Goal: Information Seeking & Learning: Learn about a topic

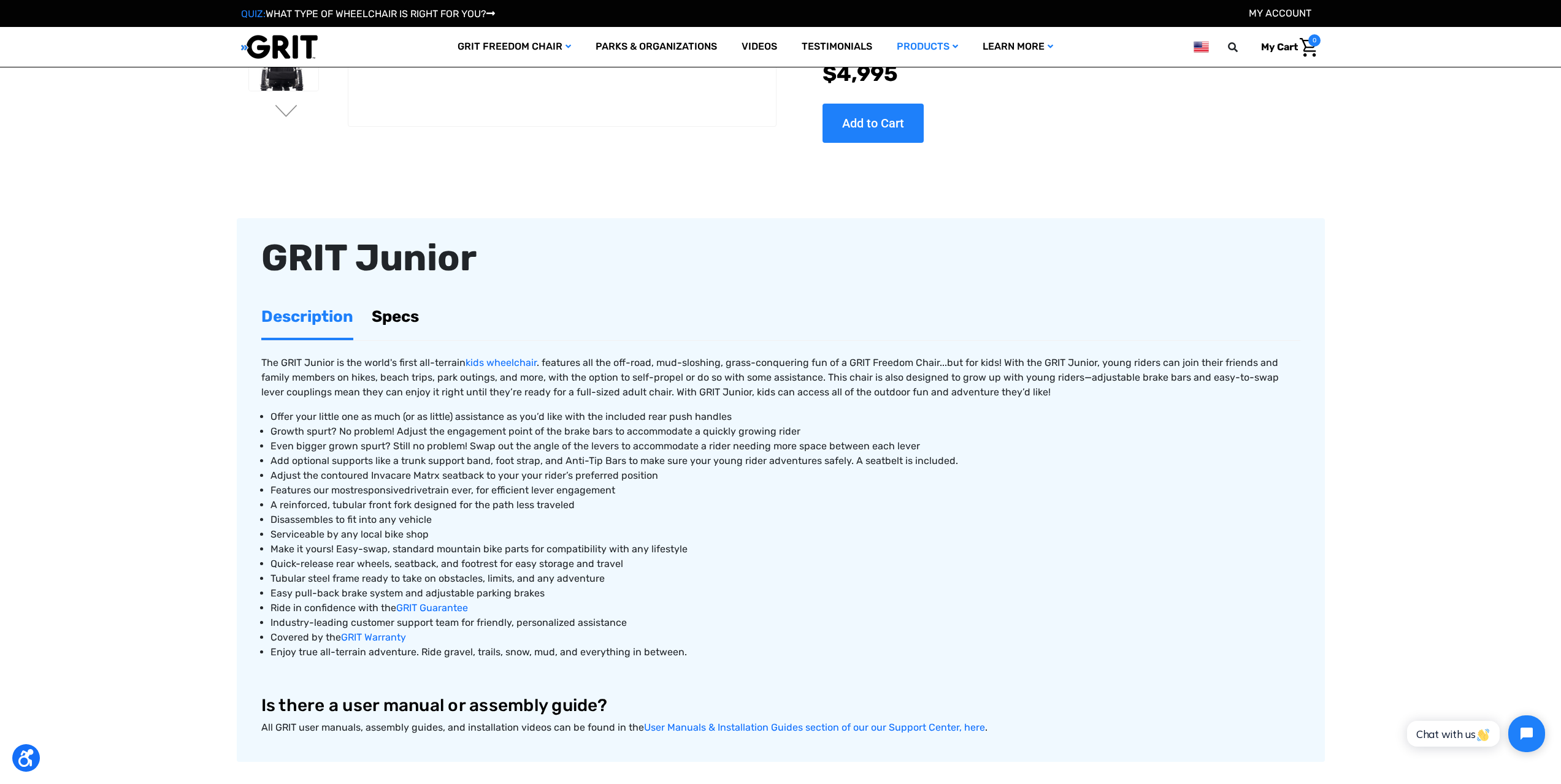
scroll to position [307, 0]
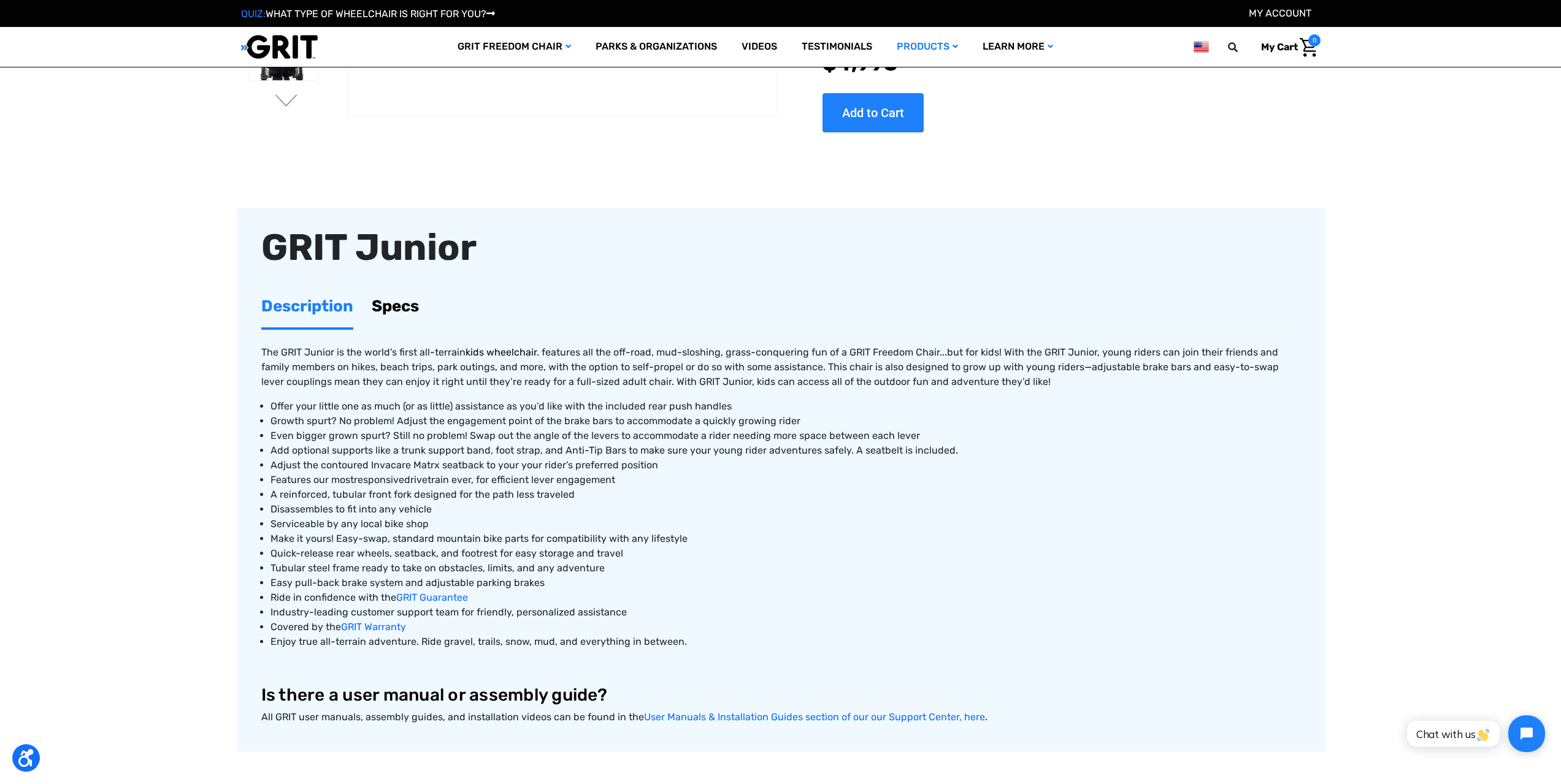
click at [506, 355] on link "kids wheelchair" at bounding box center [501, 352] width 71 height 12
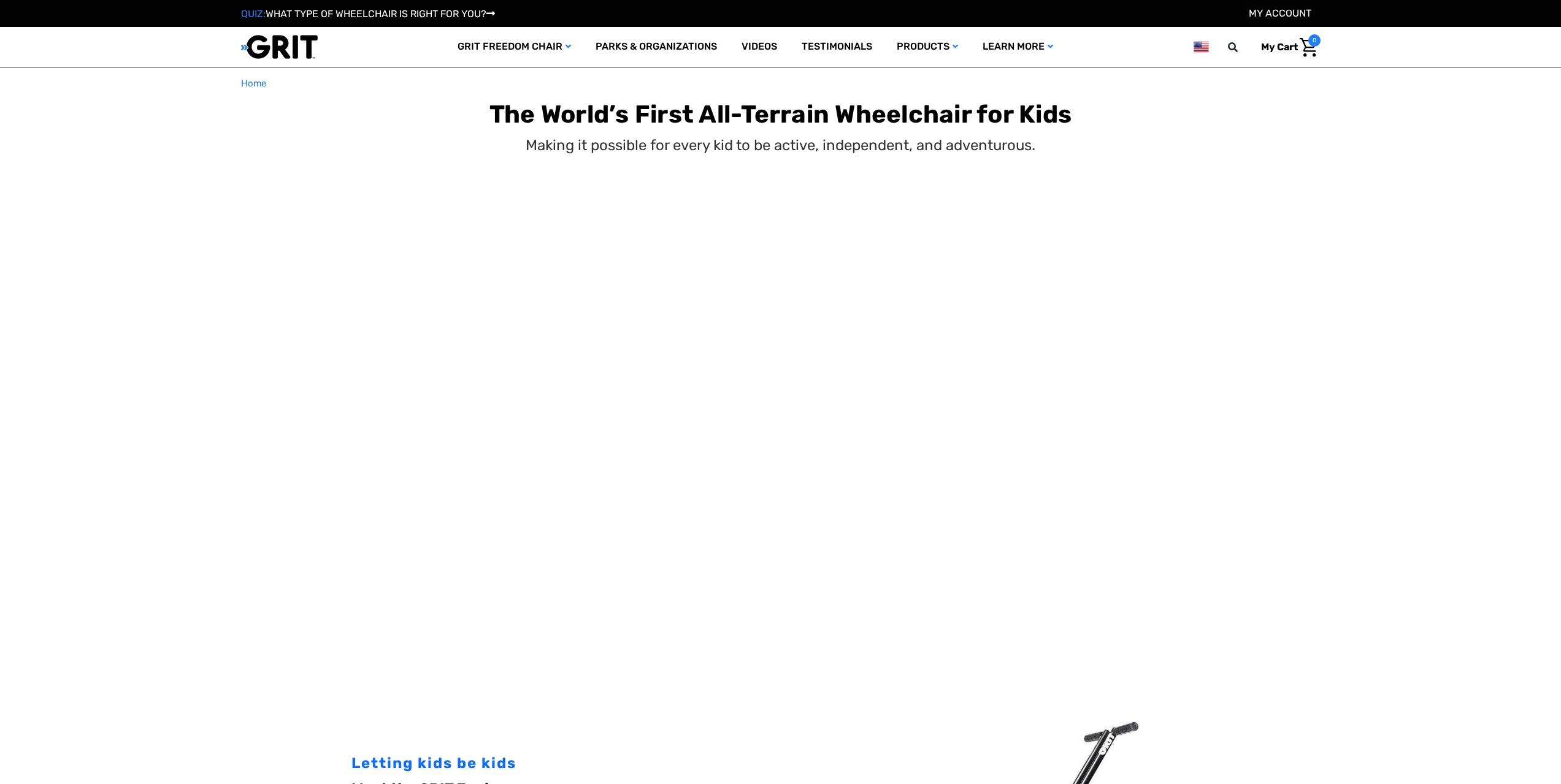
select select "US"
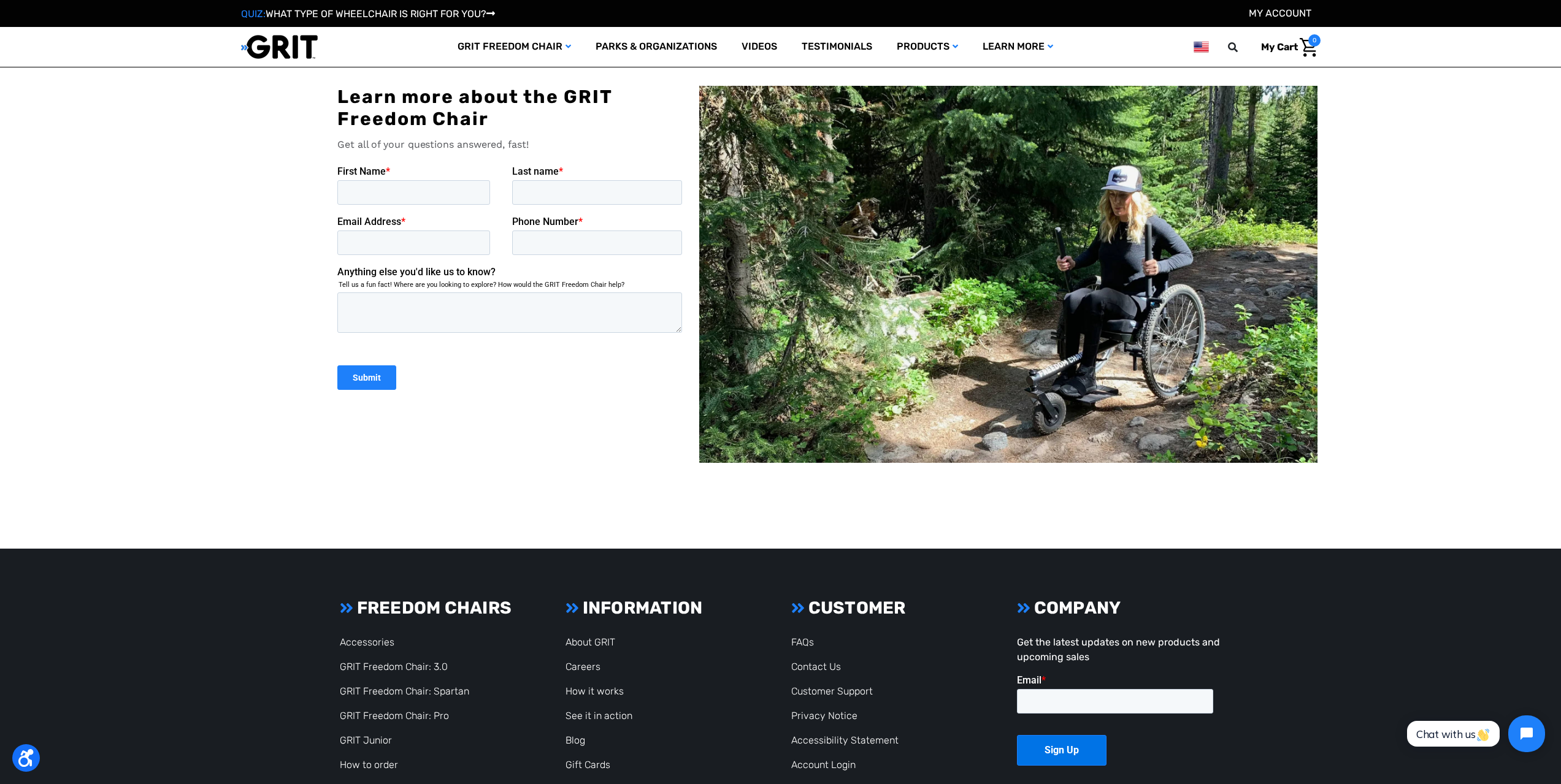
scroll to position [3992, 0]
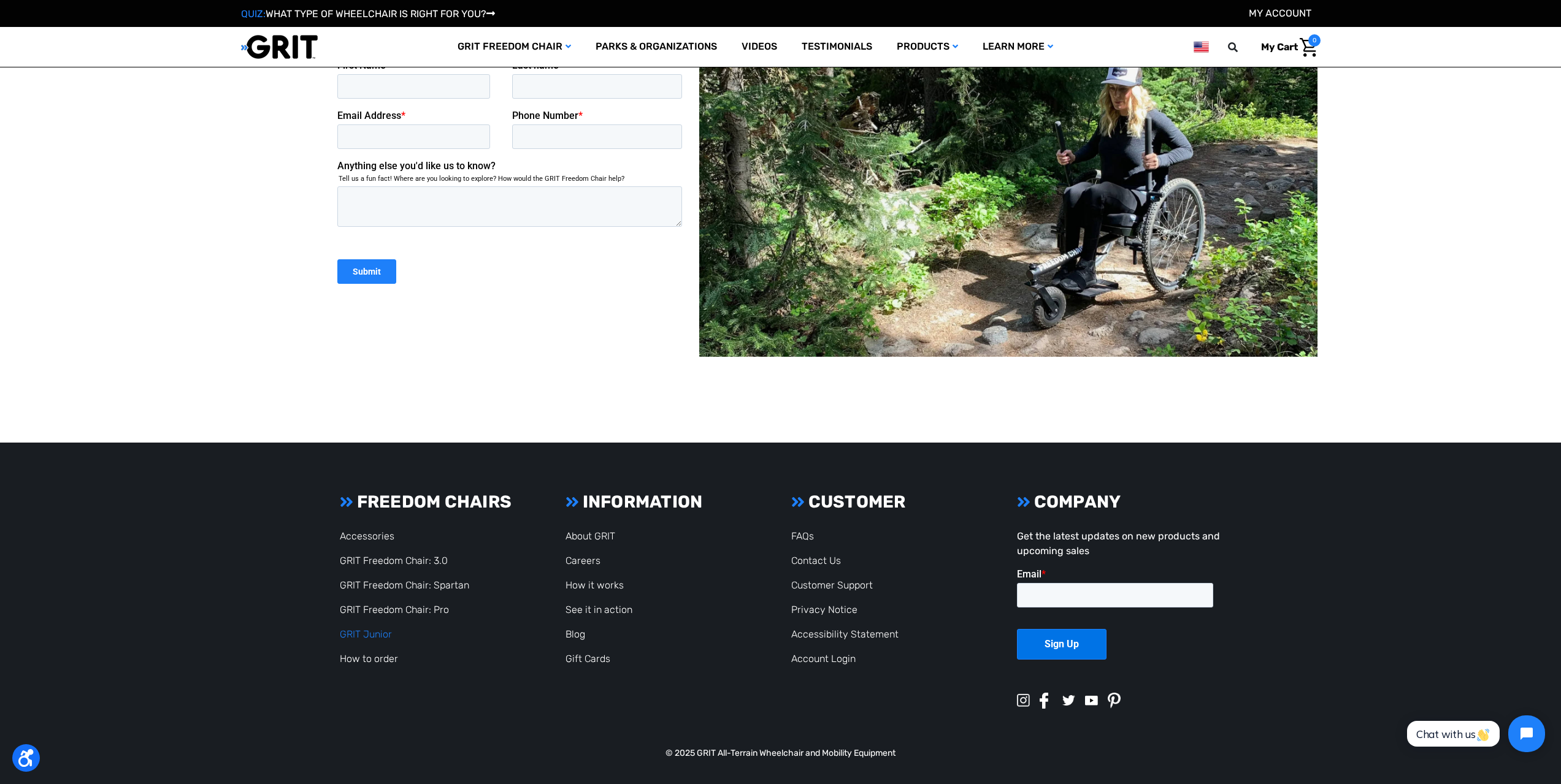
click at [369, 633] on link "GRIT Junior" at bounding box center [366, 634] width 52 height 12
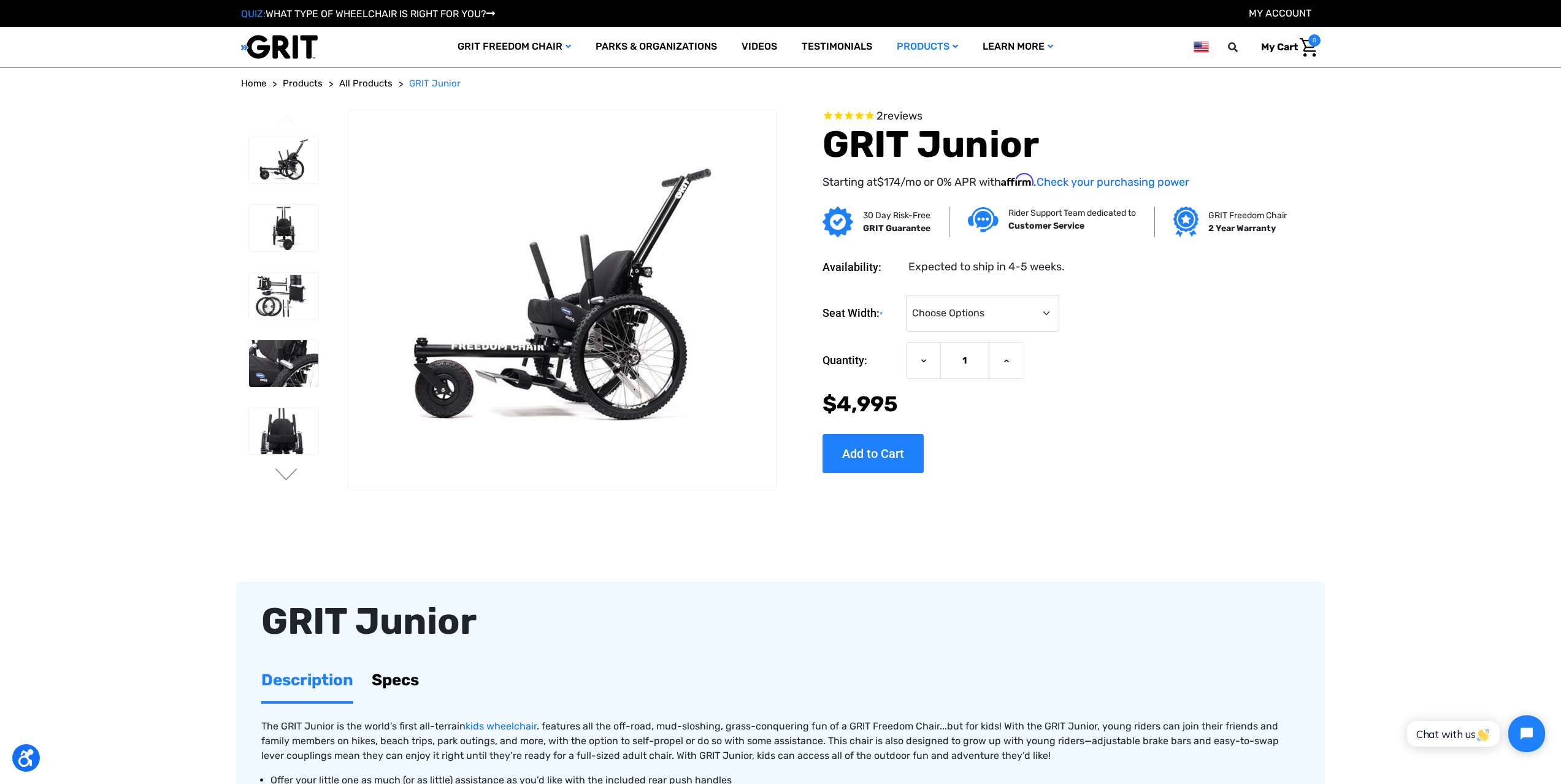
click at [395, 677] on link "Specs" at bounding box center [395, 680] width 47 height 42
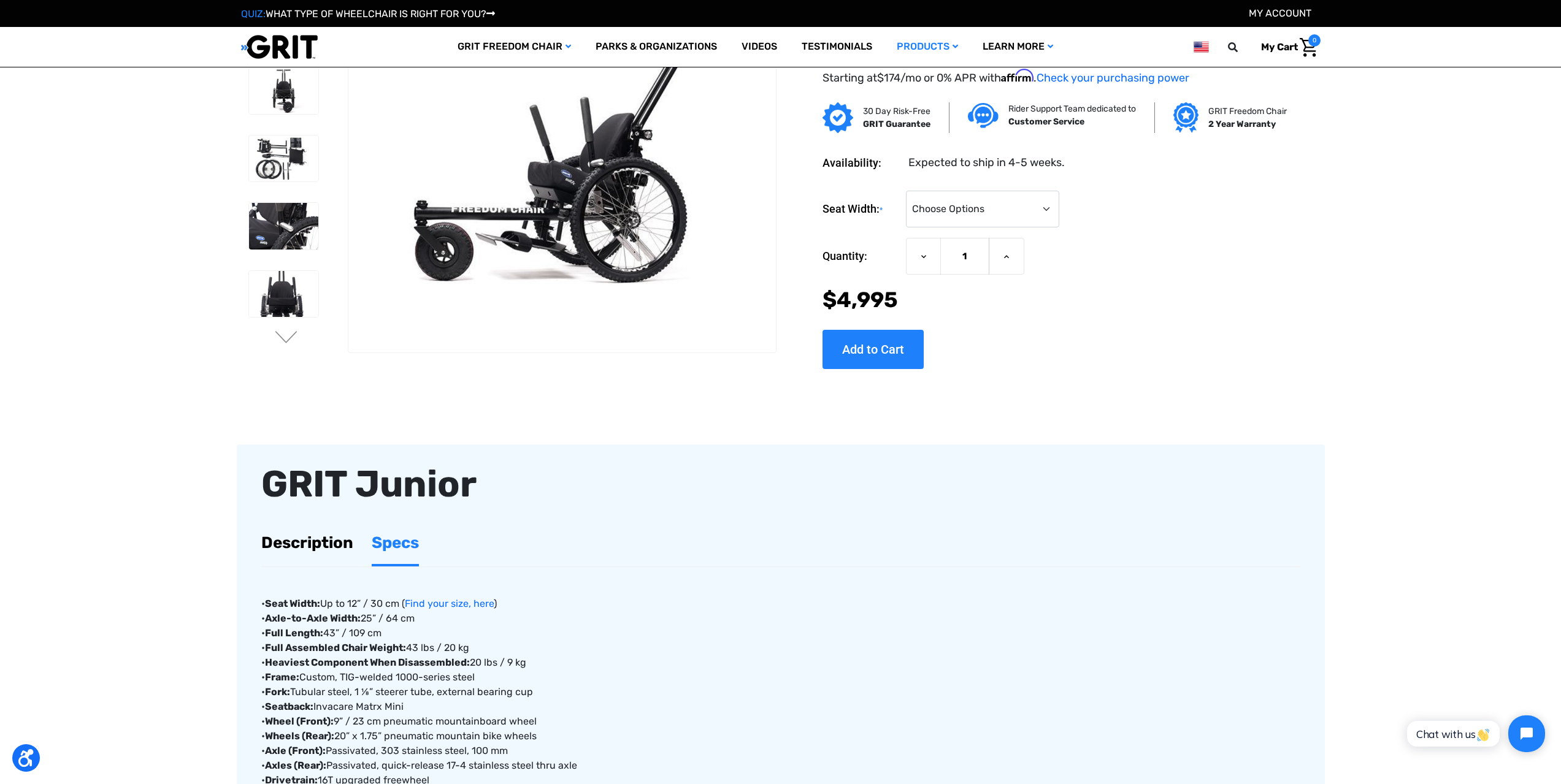
scroll to position [61, 0]
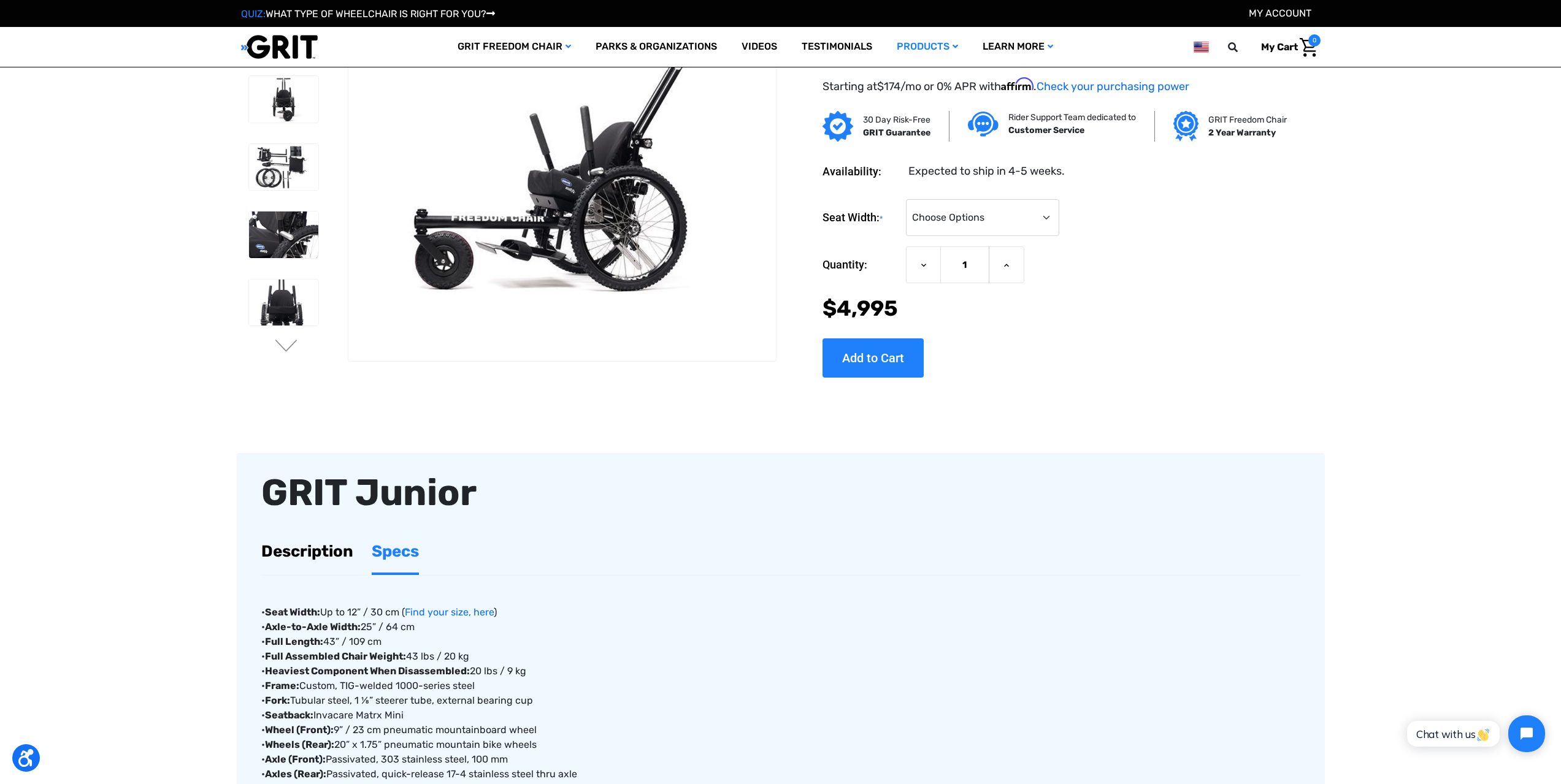
click at [317, 552] on link "Description" at bounding box center [307, 551] width 92 height 42
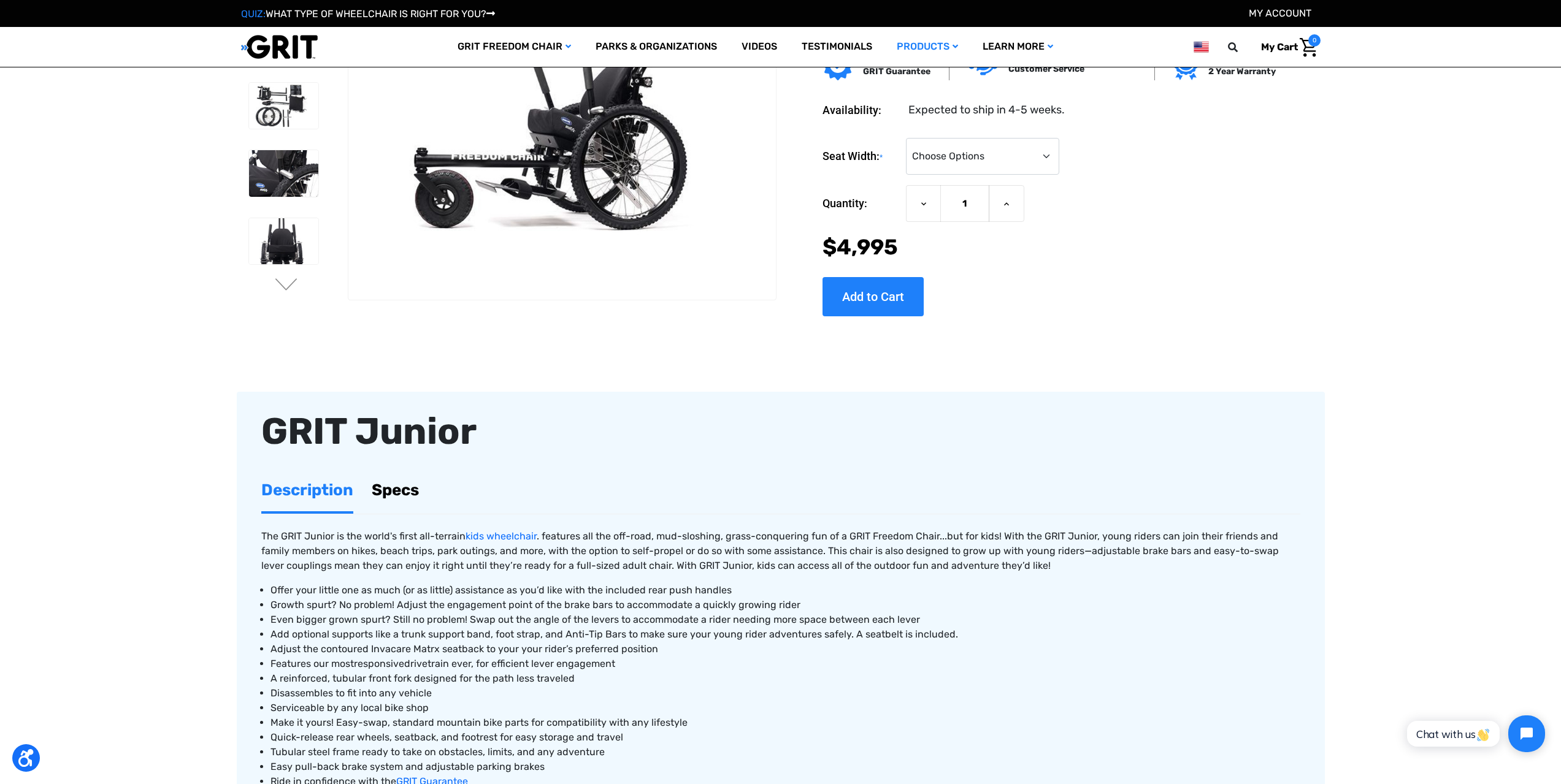
scroll to position [0, 0]
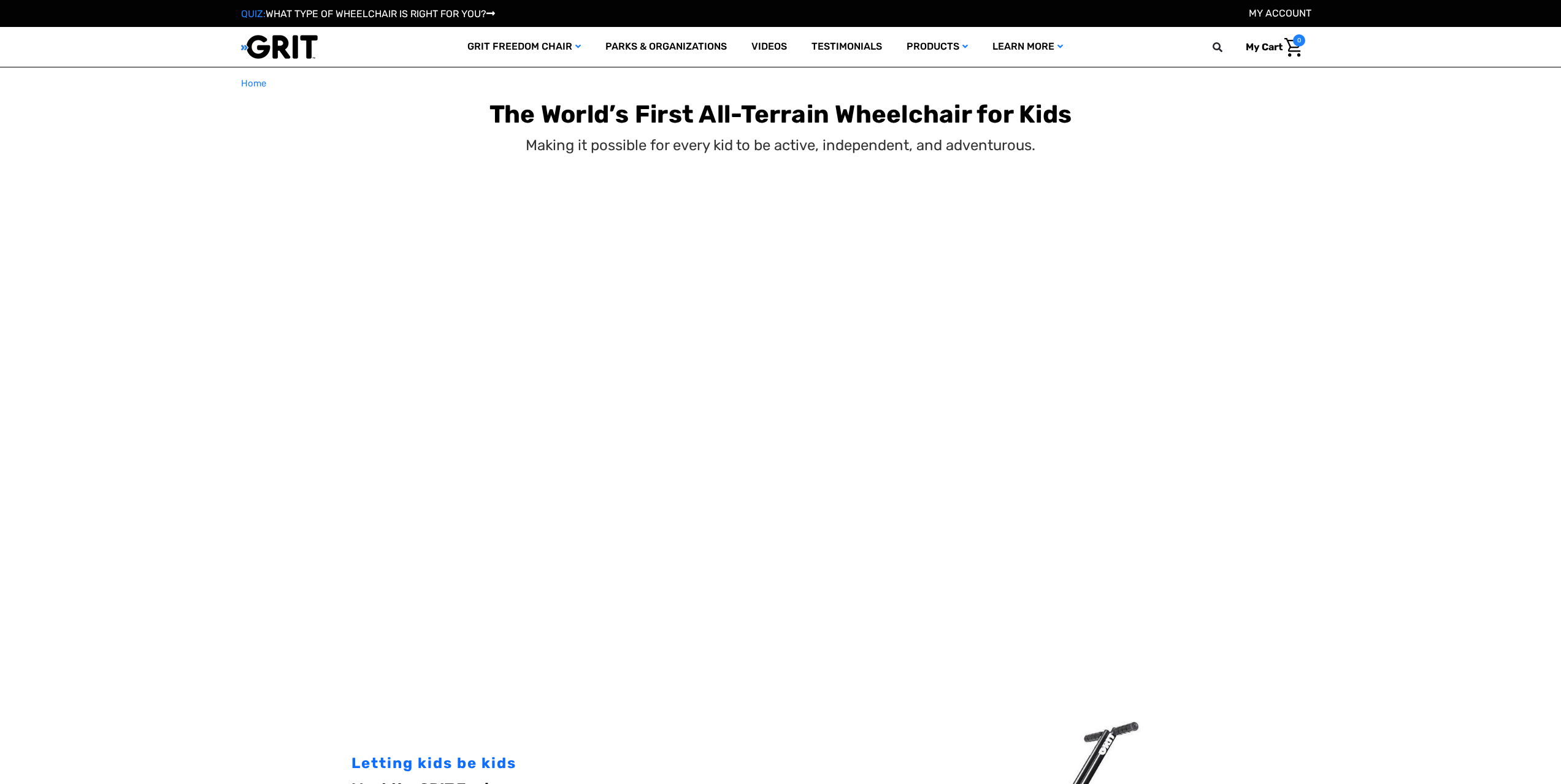
scroll to position [2753, 0]
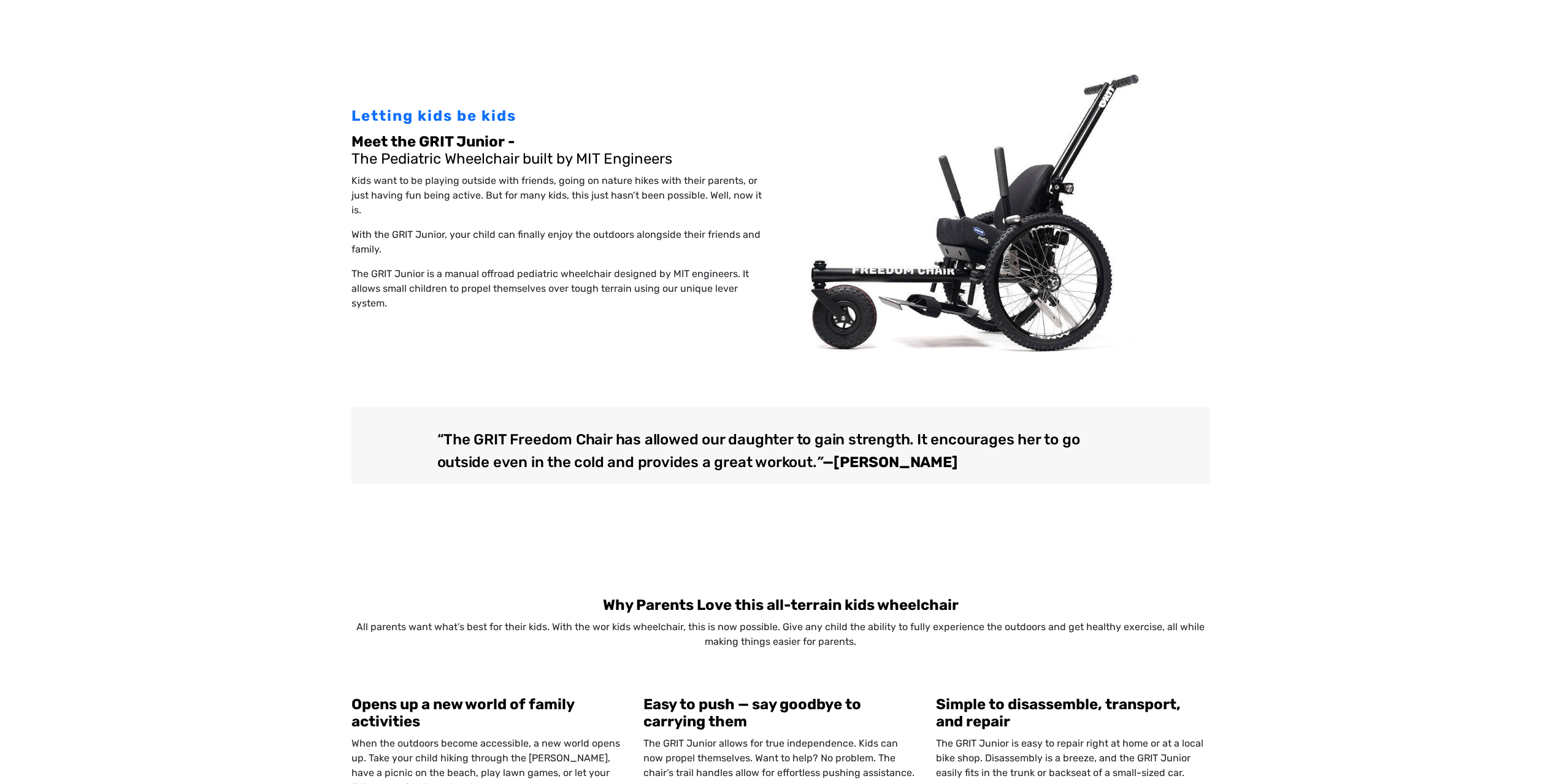
select select "US"
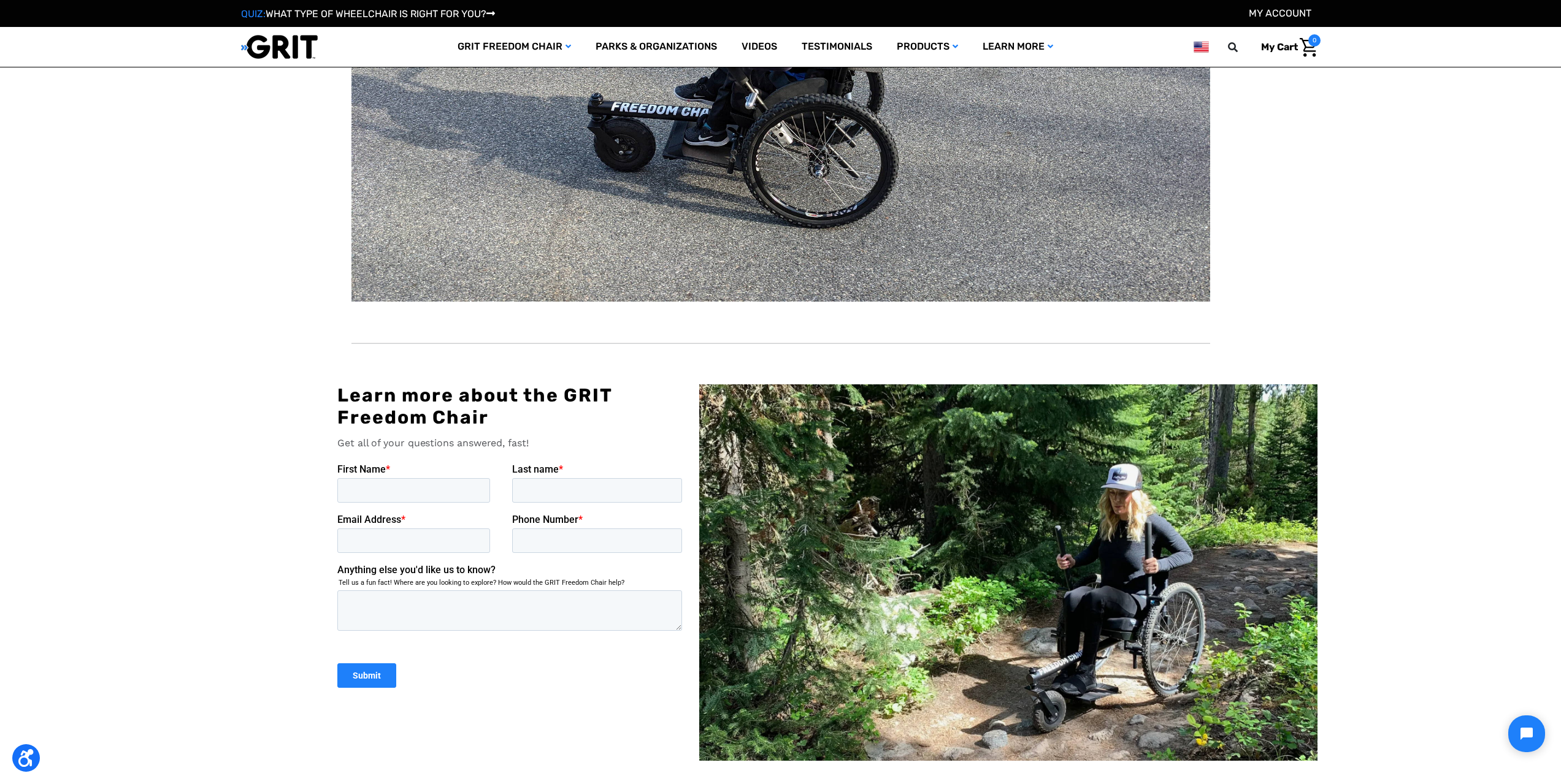
scroll to position [0, 0]
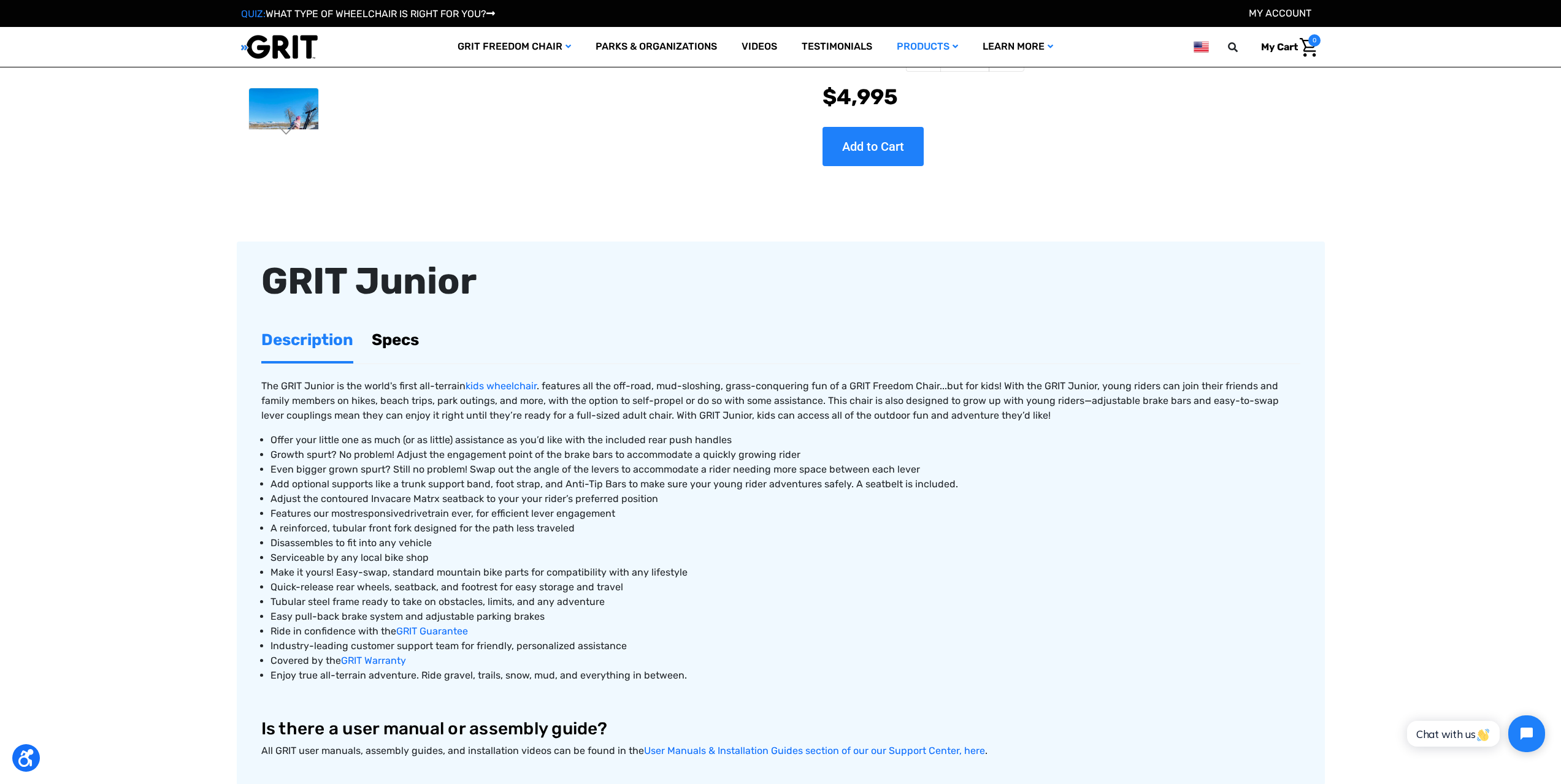
scroll to position [368, 0]
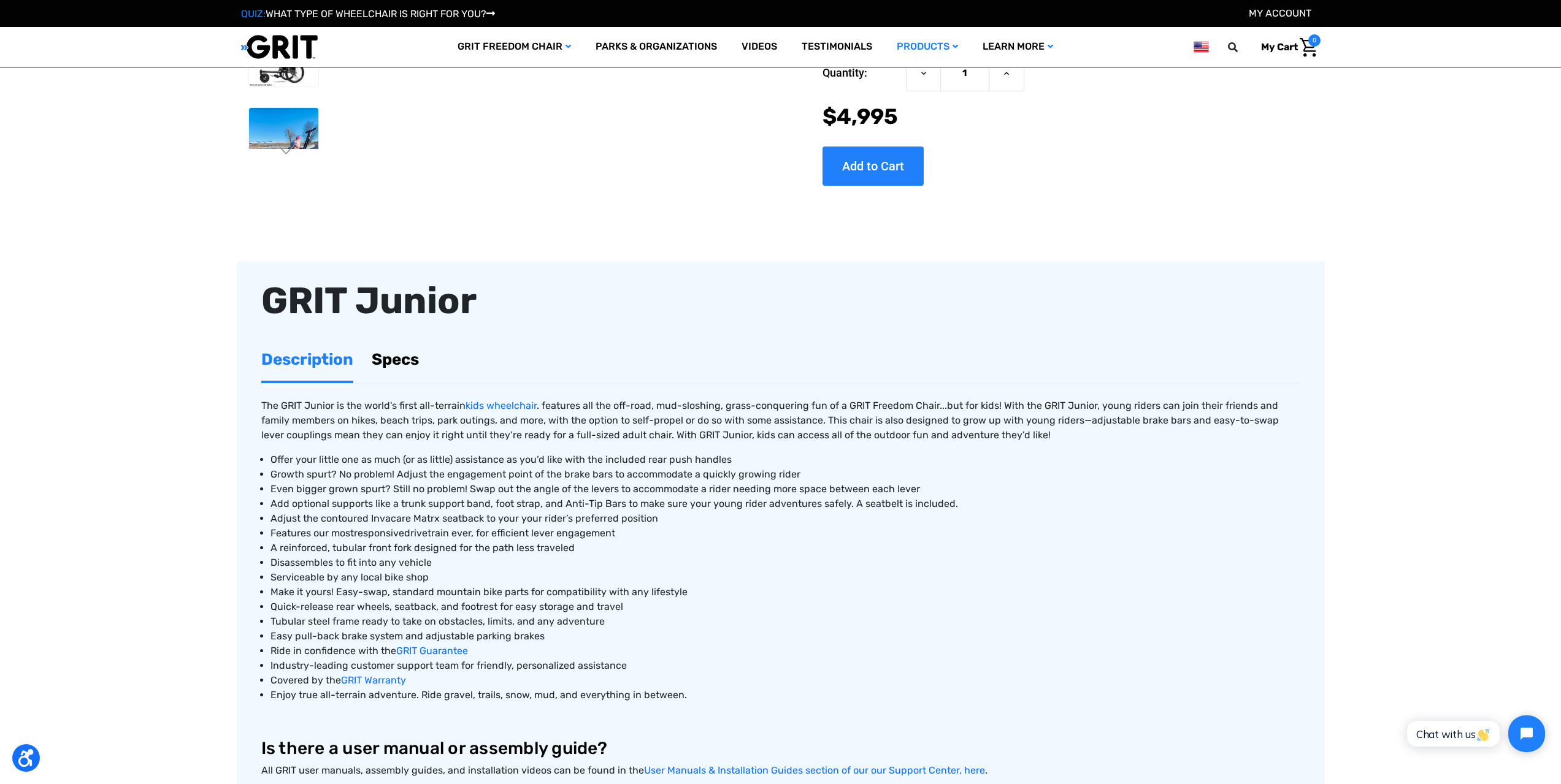
click at [391, 363] on link "Specs" at bounding box center [395, 359] width 47 height 42
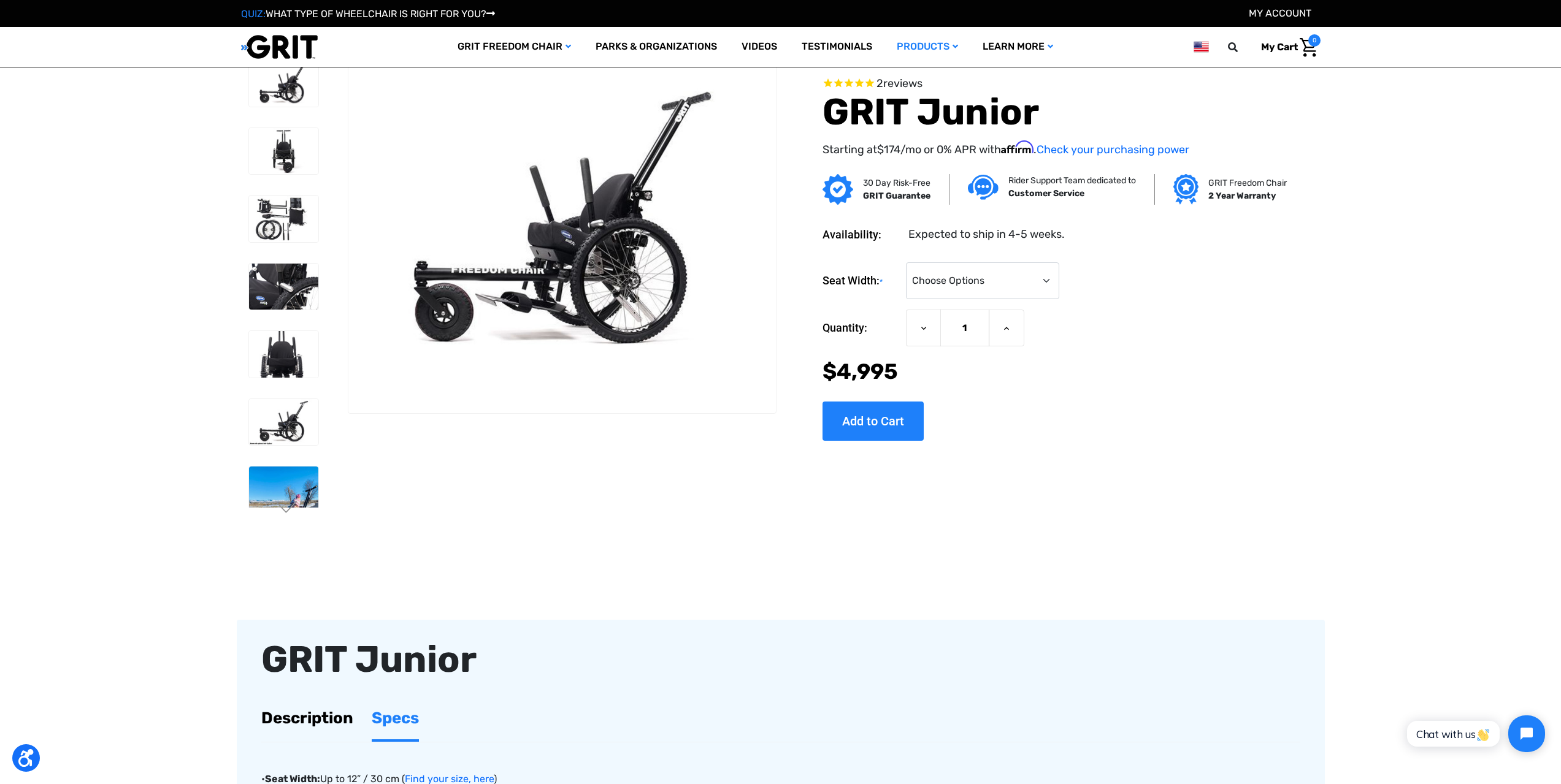
scroll to position [0, 0]
